Goal: Information Seeking & Learning: Learn about a topic

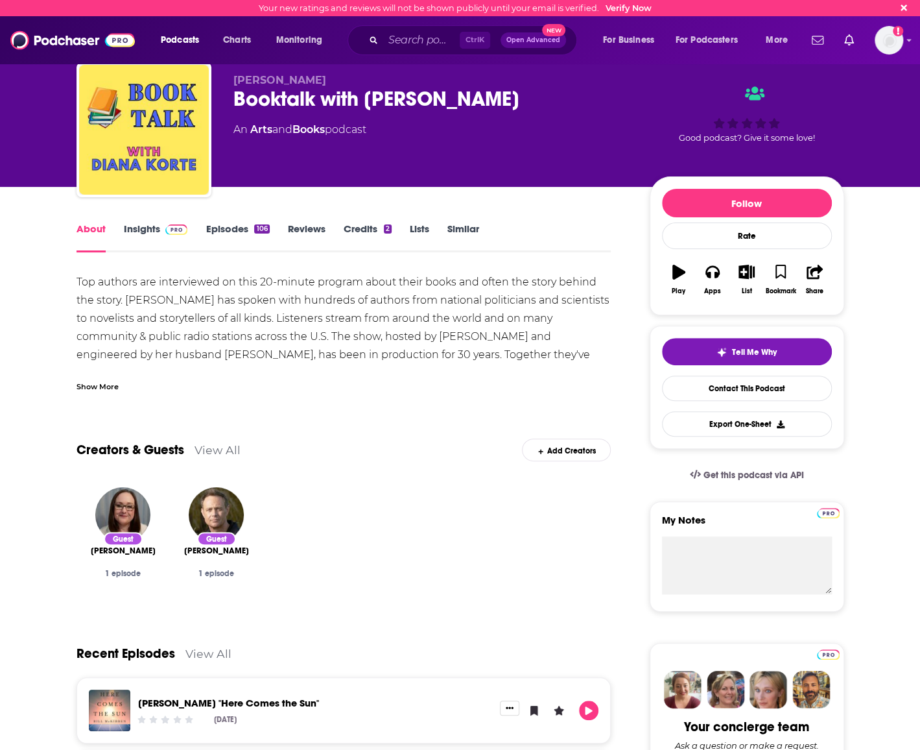
scroll to position [24, 0]
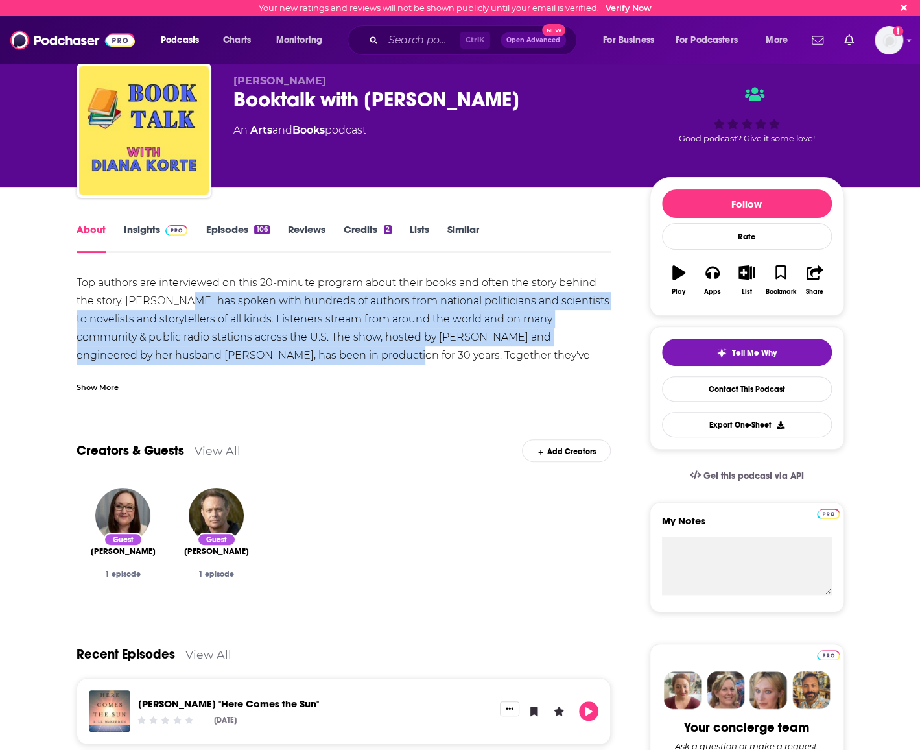
drag, startPoint x: 276, startPoint y: 361, endPoint x: 153, endPoint y: 295, distance: 139.3
click at [153, 295] on div "Top authors are interviewed on this 20-minute program about their books and oft…" at bounding box center [344, 337] width 535 height 127
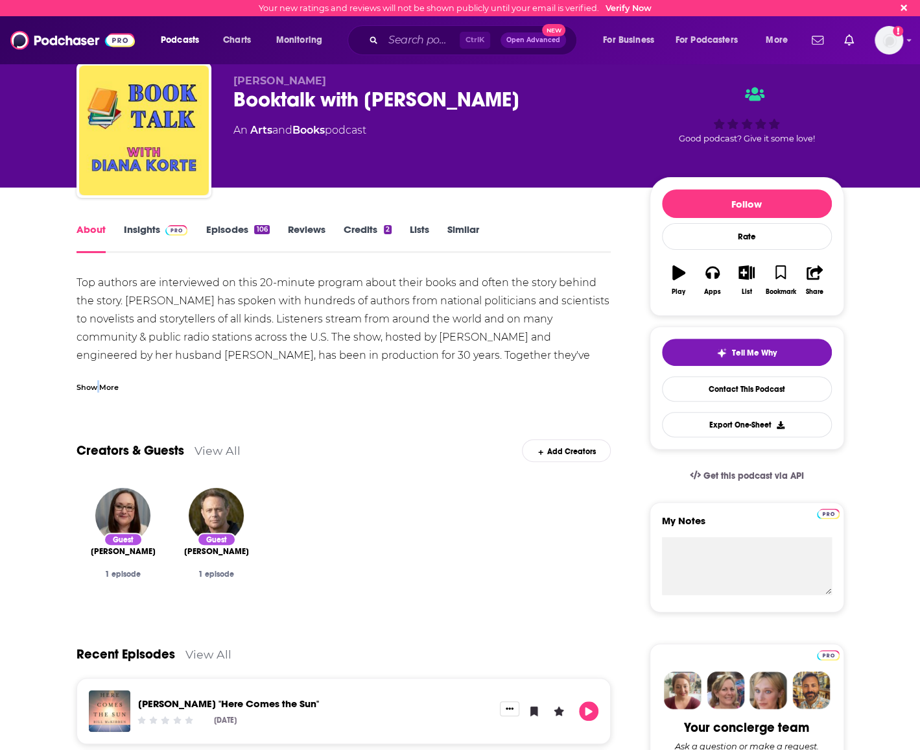
drag, startPoint x: 146, startPoint y: 291, endPoint x: 98, endPoint y: 392, distance: 111.4
click at [98, 392] on div "Show More" at bounding box center [98, 386] width 42 height 12
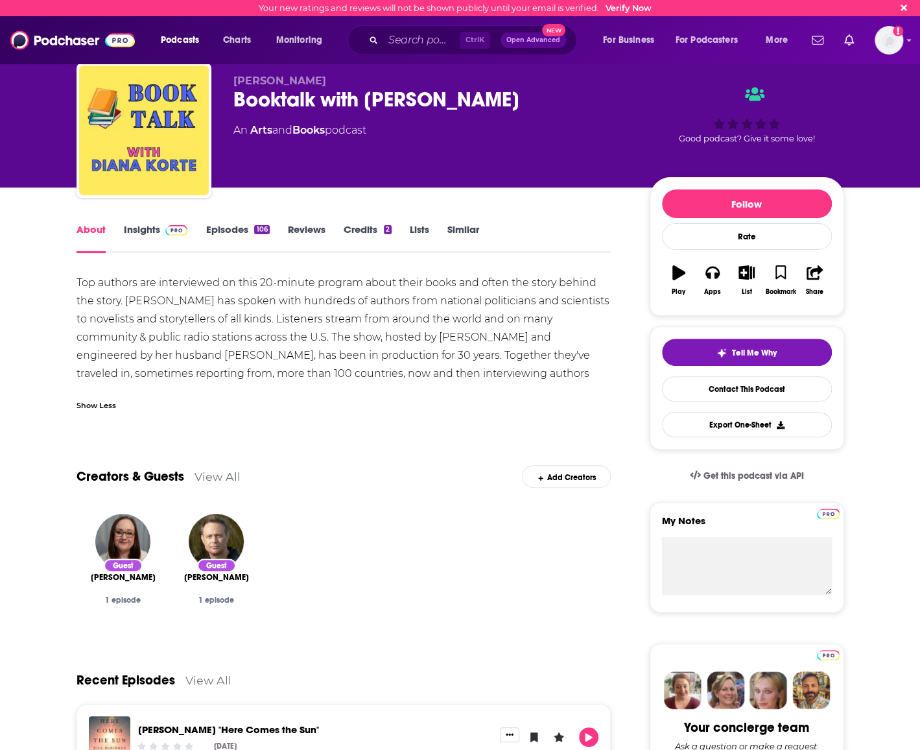
click at [251, 402] on div "Show Less" at bounding box center [344, 400] width 535 height 22
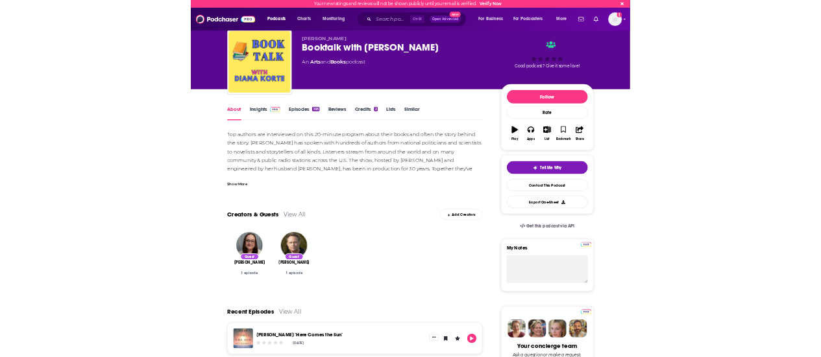
scroll to position [0, 0]
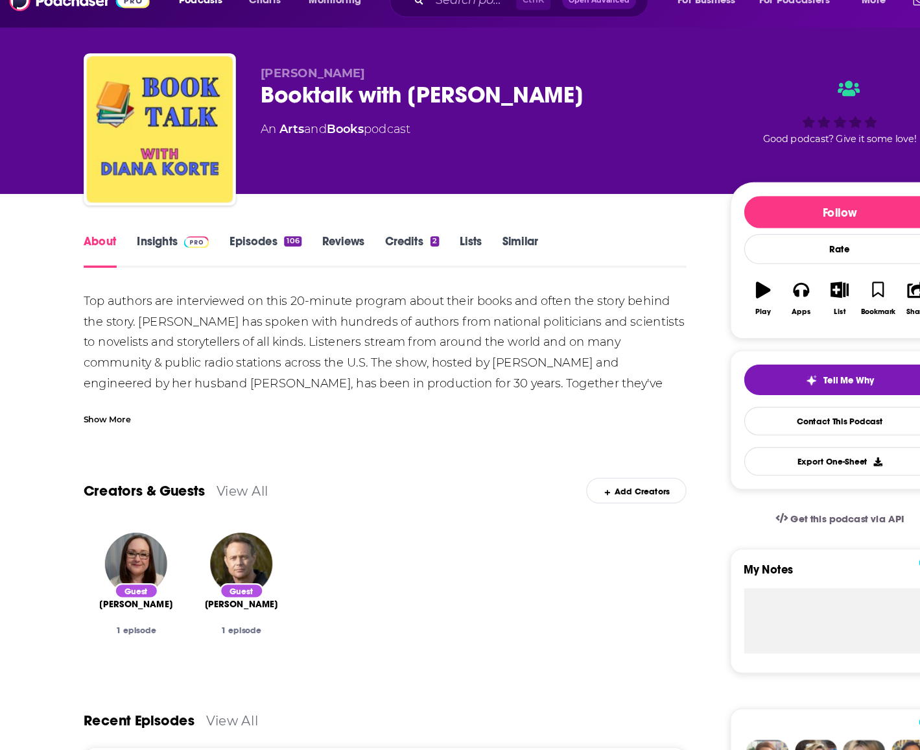
click at [105, 416] on div "Show More" at bounding box center [98, 410] width 42 height 12
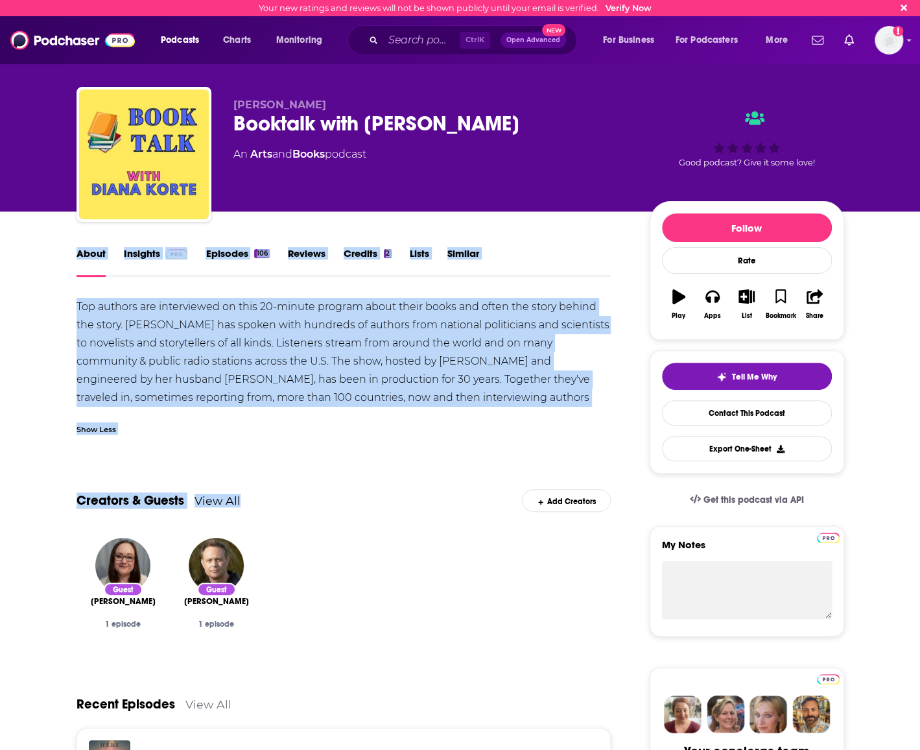
drag, startPoint x: 428, startPoint y: 497, endPoint x: 11, endPoint y: 241, distance: 489.1
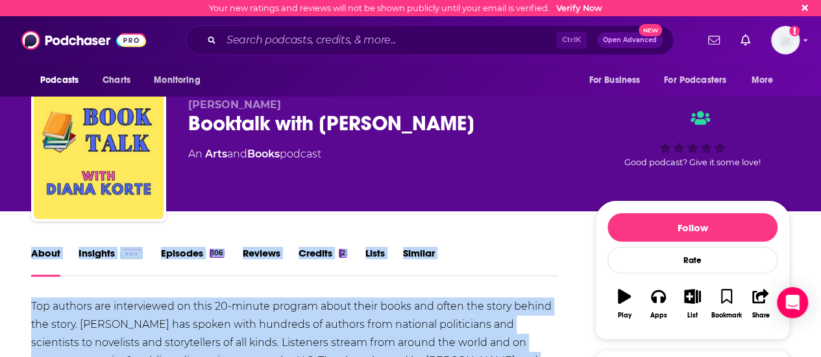
click at [493, 248] on div "About Insights Episodes 106 Reviews Credits 2 Lists Similar" at bounding box center [294, 261] width 526 height 32
